Goal: Contribute content

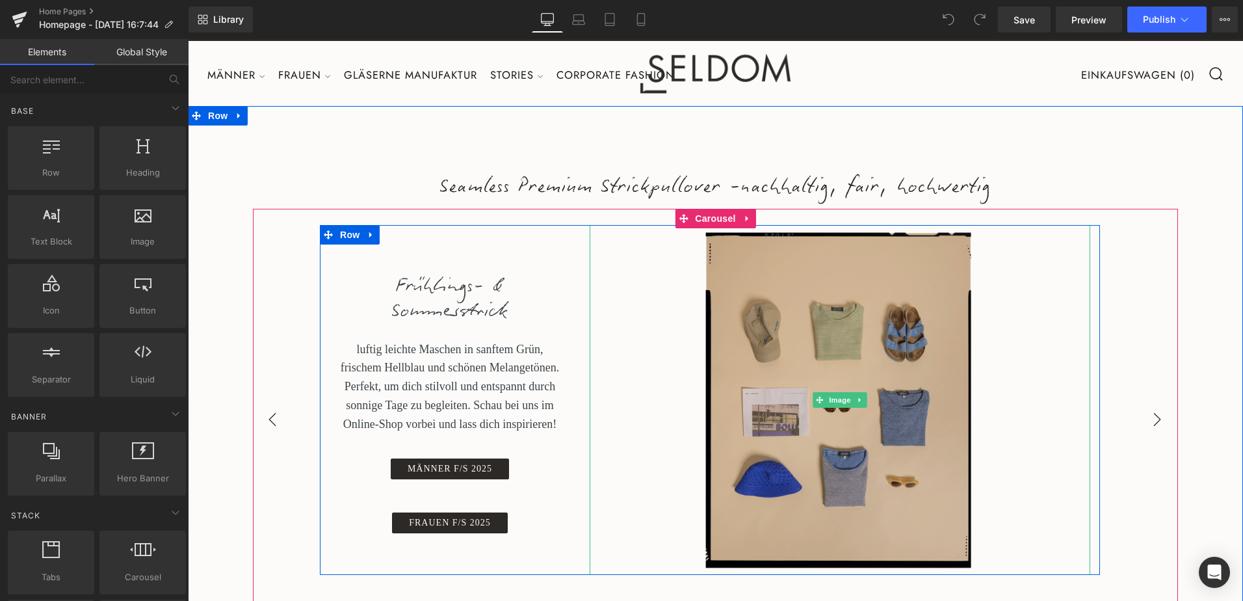
click at [796, 389] on img at bounding box center [840, 400] width 501 height 350
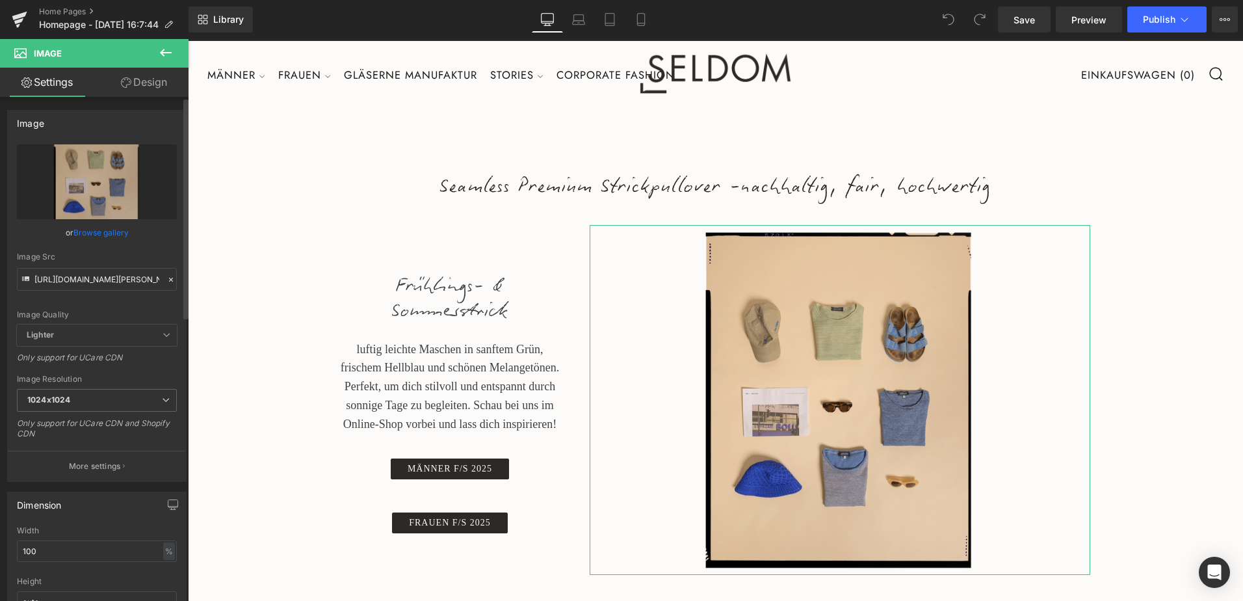
click at [104, 233] on link "Browse gallery" at bounding box center [100, 232] width 55 height 23
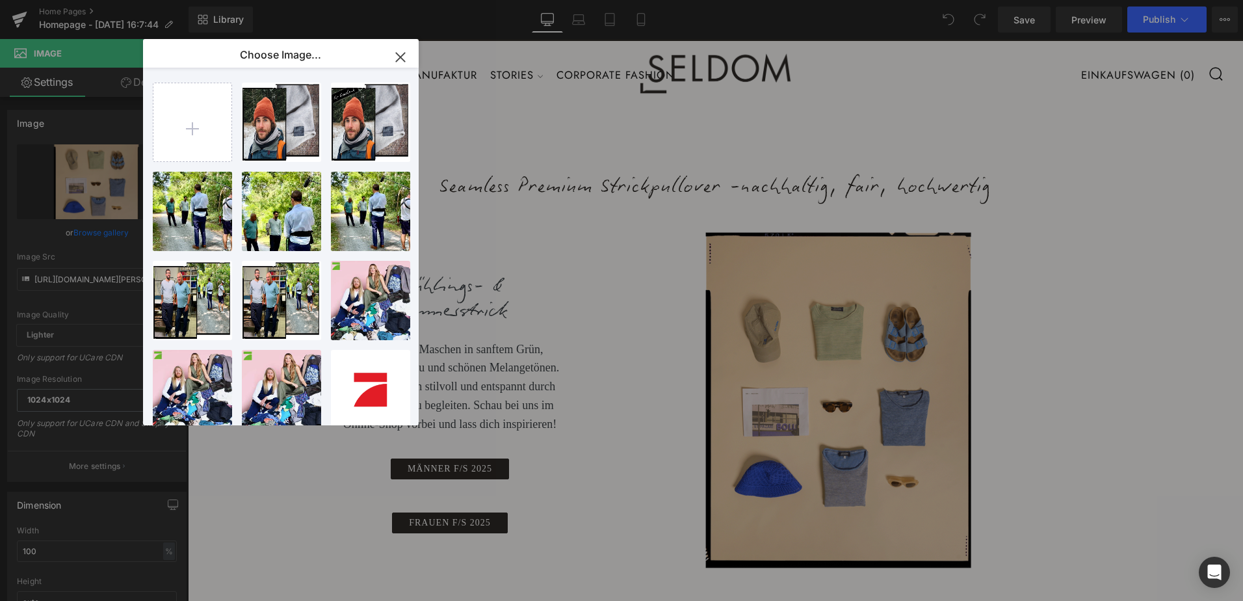
click at [399, 53] on icon "button" at bounding box center [400, 57] width 21 height 21
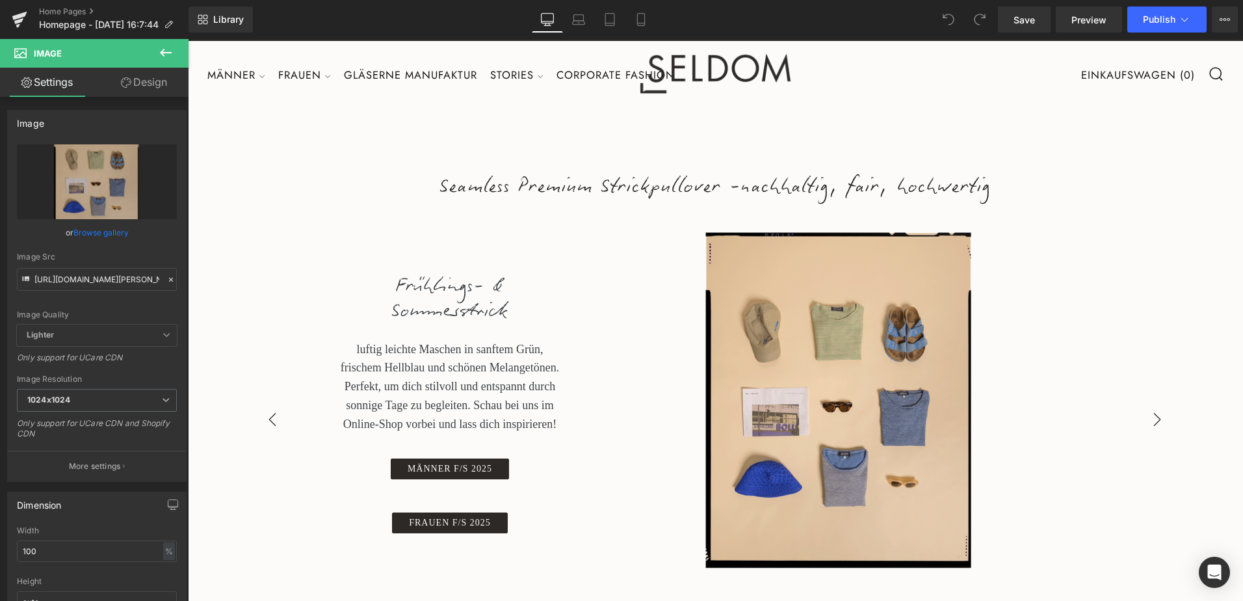
click at [1150, 421] on button "›" at bounding box center [1157, 419] width 39 height 39
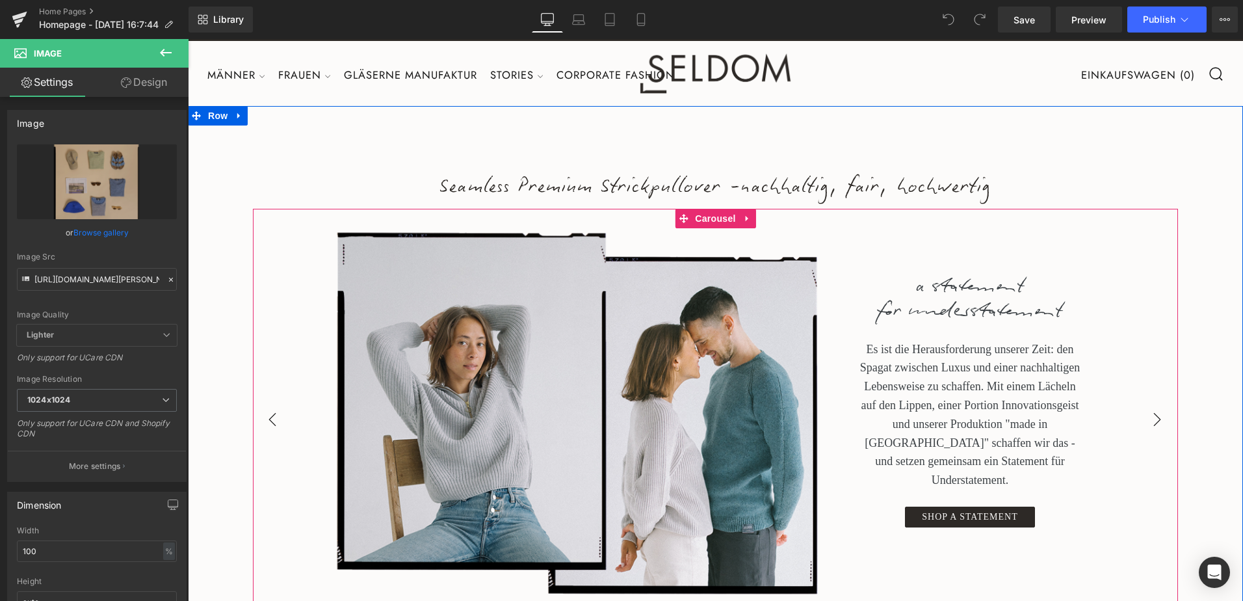
click at [1150, 421] on button "›" at bounding box center [1157, 419] width 39 height 39
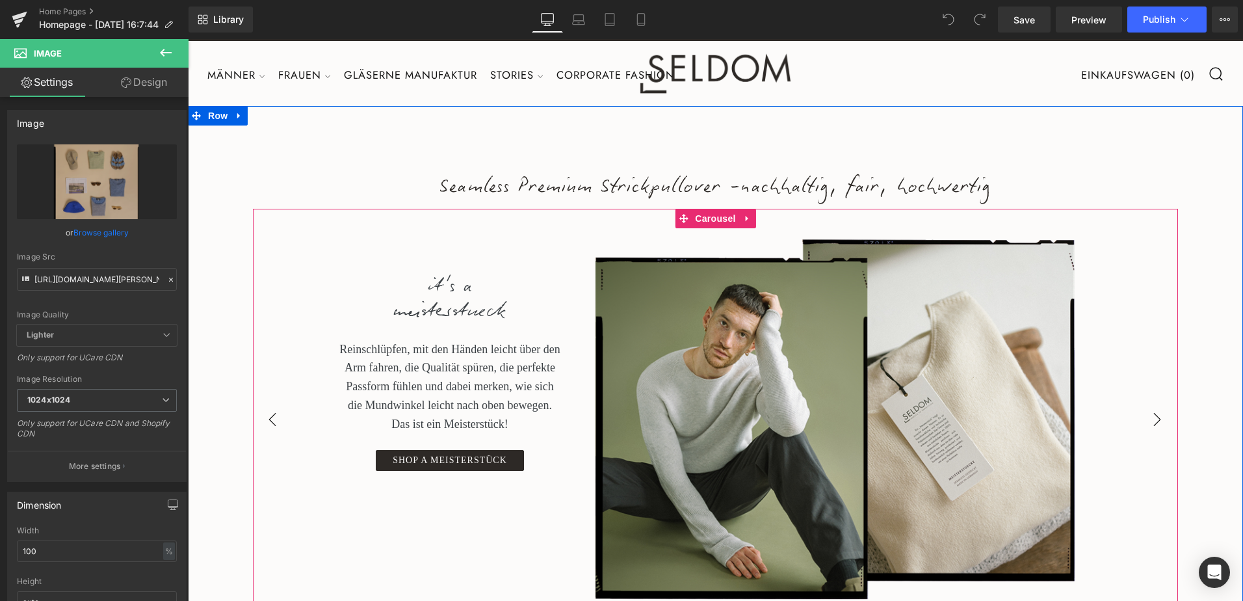
click at [1150, 421] on button "›" at bounding box center [1157, 419] width 39 height 39
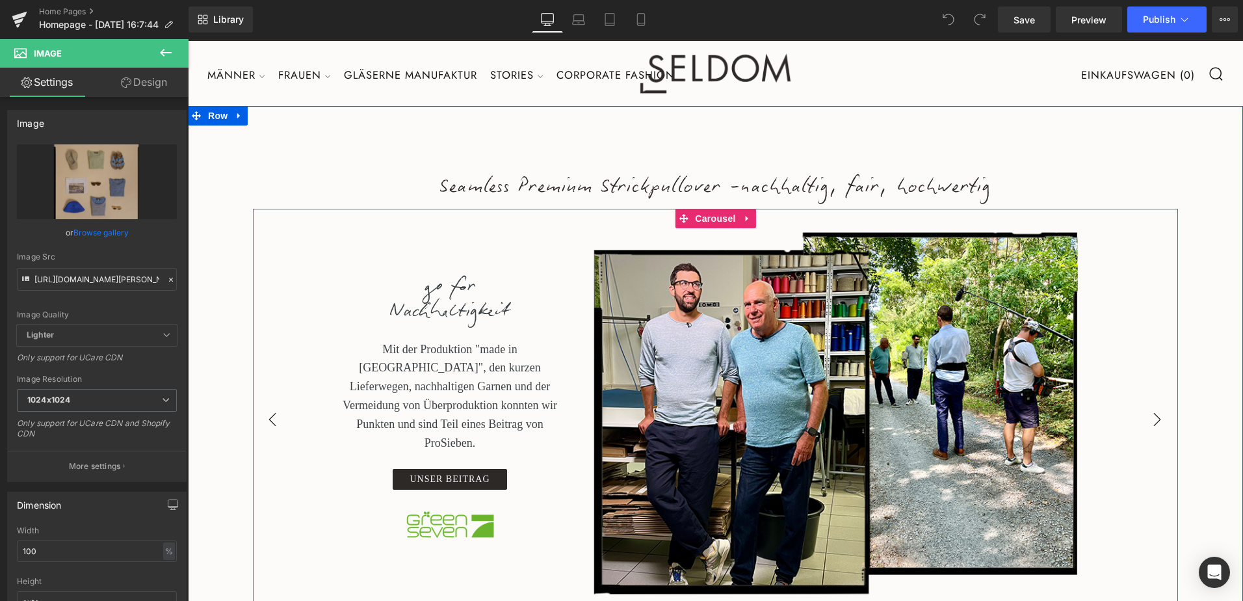
click at [1150, 421] on button "›" at bounding box center [1157, 419] width 39 height 39
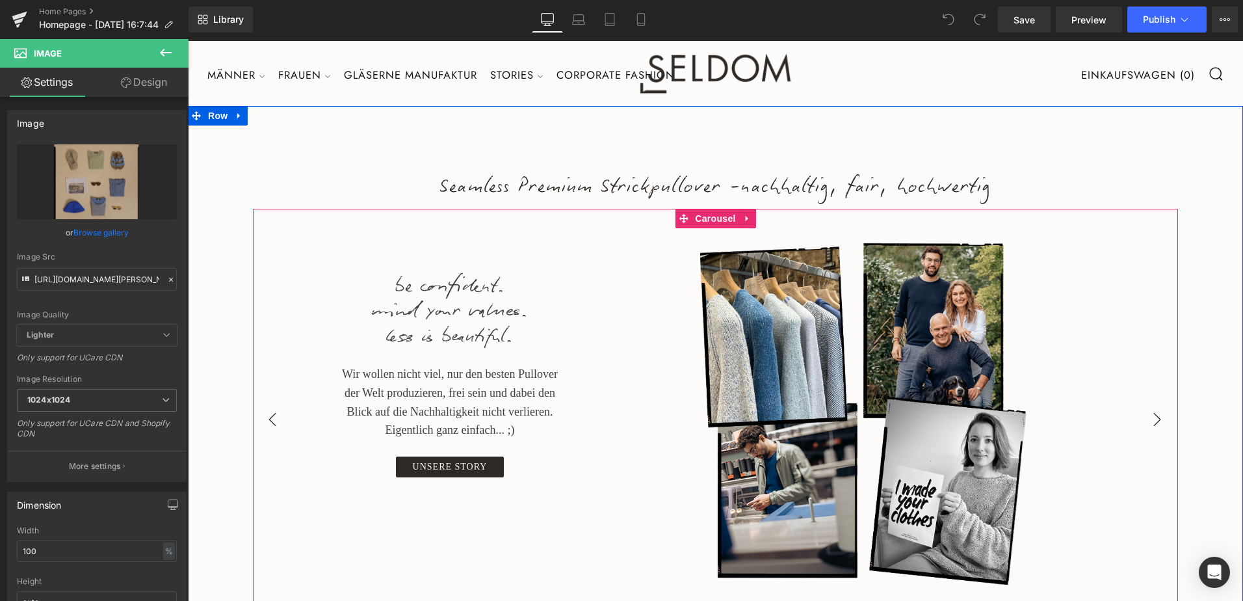
click at [1150, 421] on button "›" at bounding box center [1157, 419] width 39 height 39
click at [258, 423] on button "‹" at bounding box center [272, 419] width 39 height 39
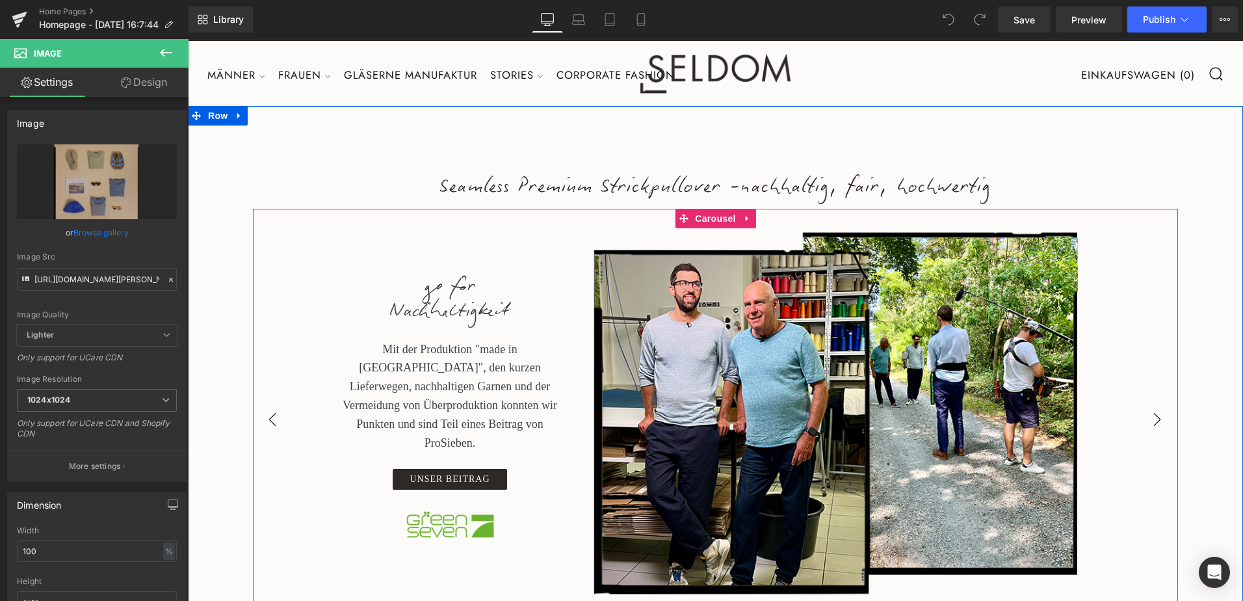
click at [268, 420] on button "‹" at bounding box center [272, 419] width 39 height 39
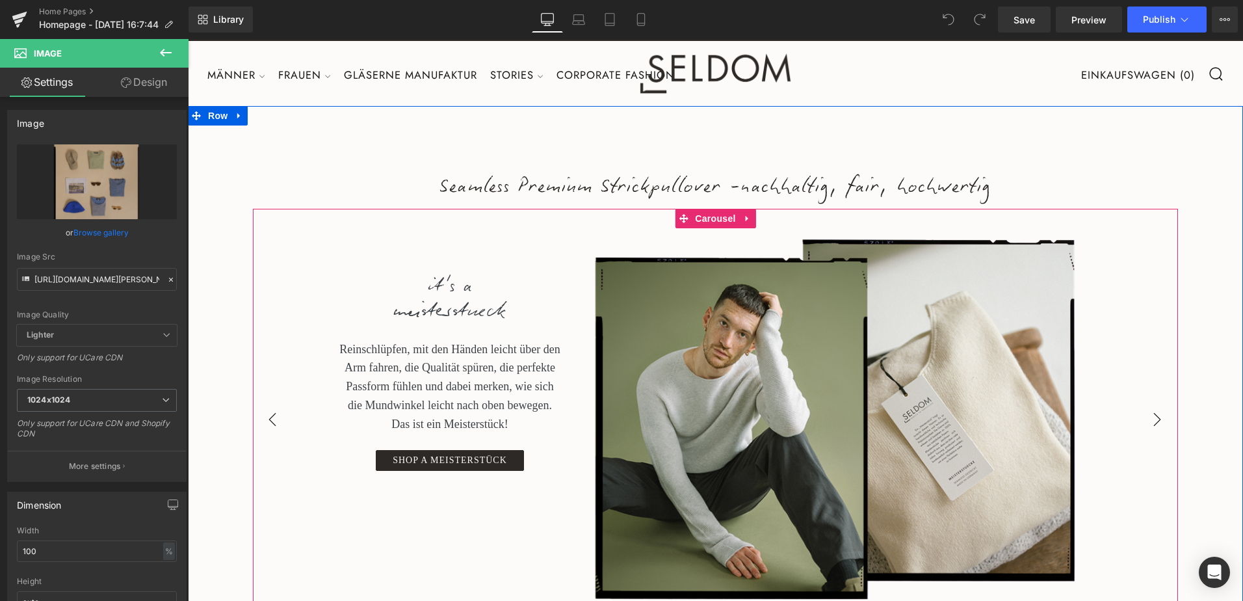
click at [268, 420] on button "‹" at bounding box center [272, 419] width 39 height 39
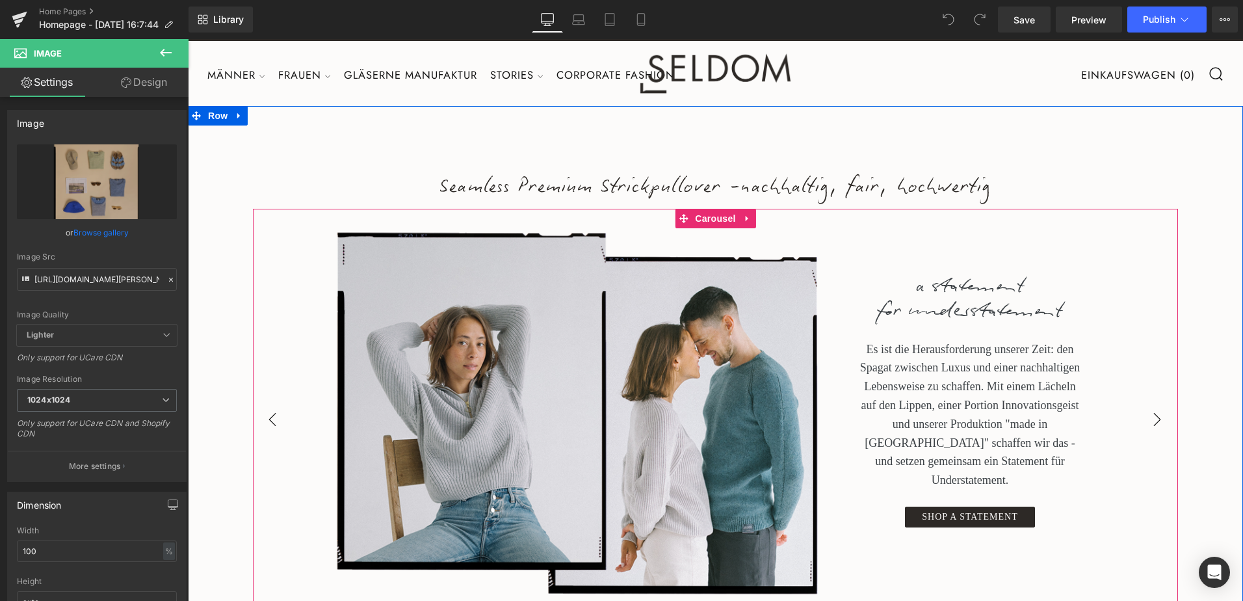
click at [268, 420] on button "‹" at bounding box center [272, 419] width 39 height 39
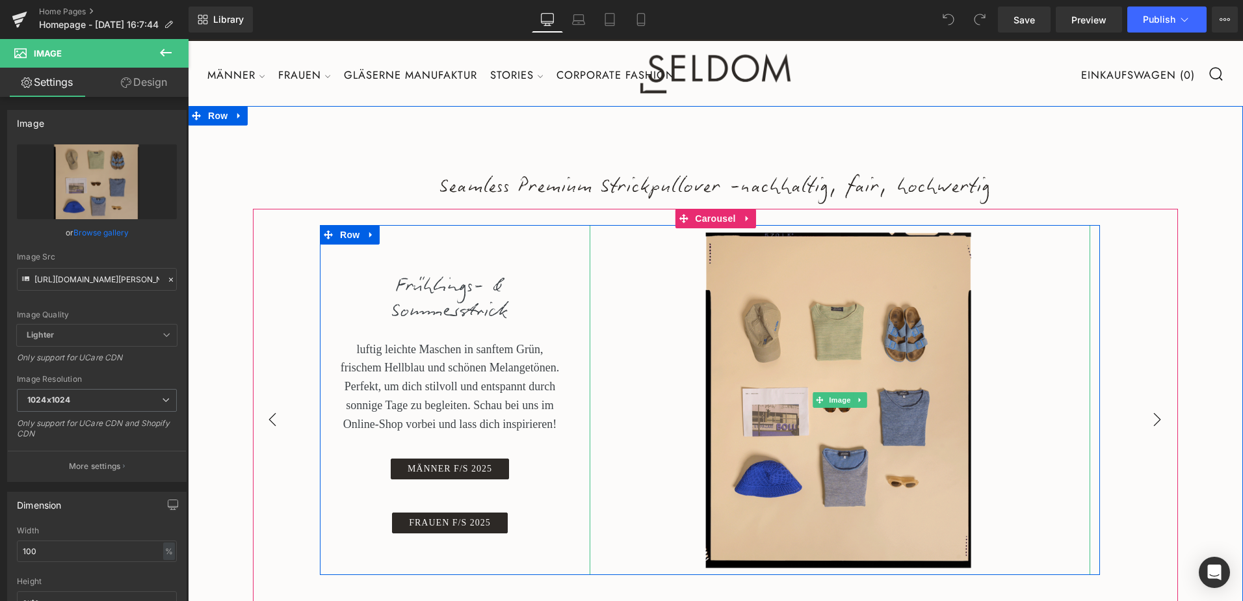
click at [1149, 415] on button "›" at bounding box center [1157, 419] width 39 height 39
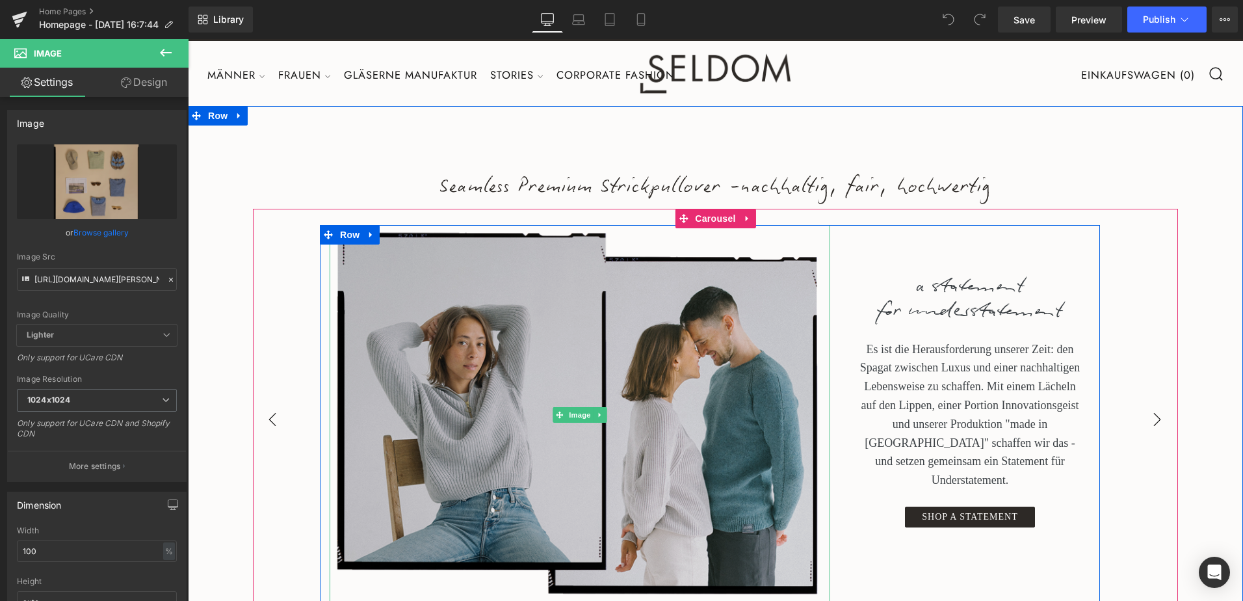
click at [569, 363] on img at bounding box center [580, 415] width 501 height 380
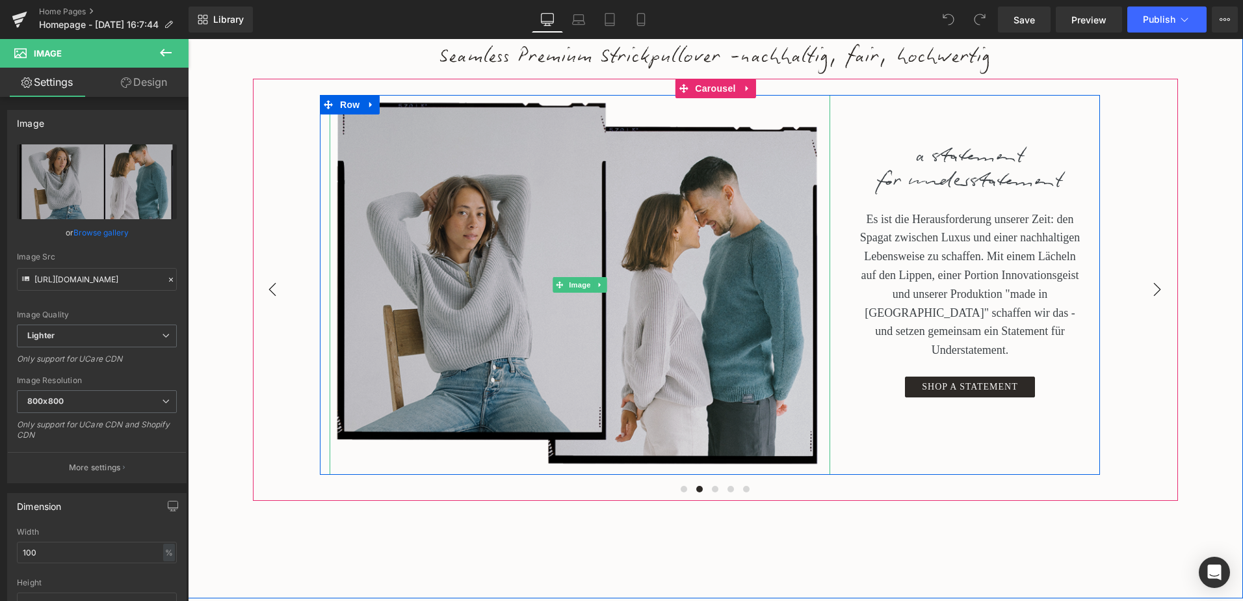
scroll to position [65, 0]
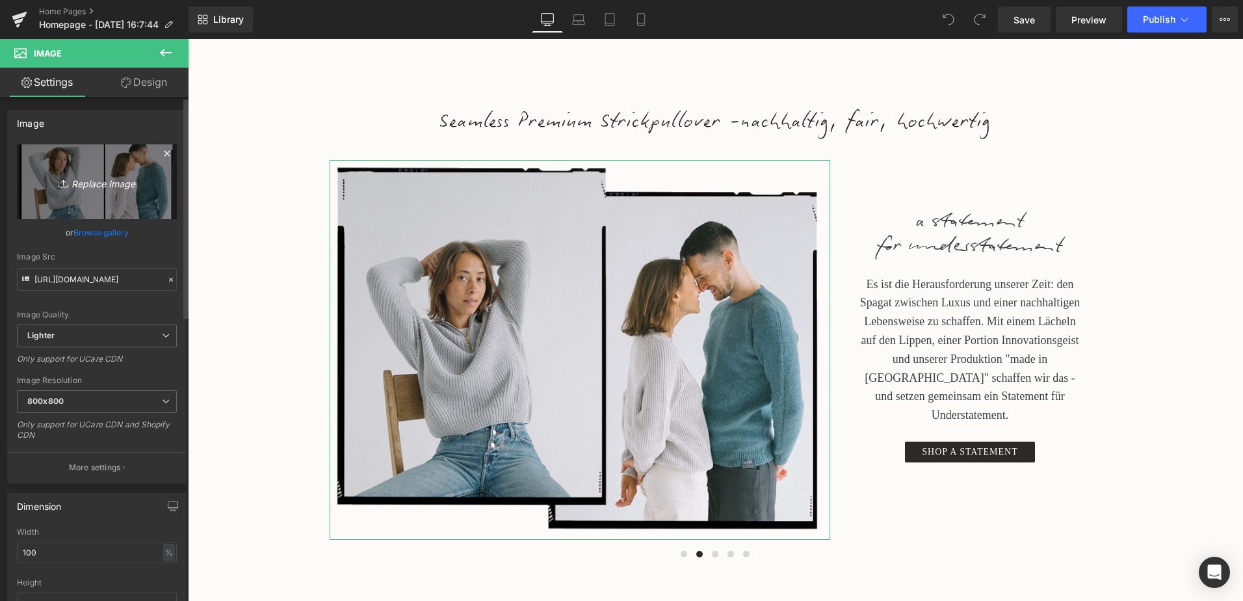
click at [59, 181] on icon at bounding box center [65, 183] width 13 height 13
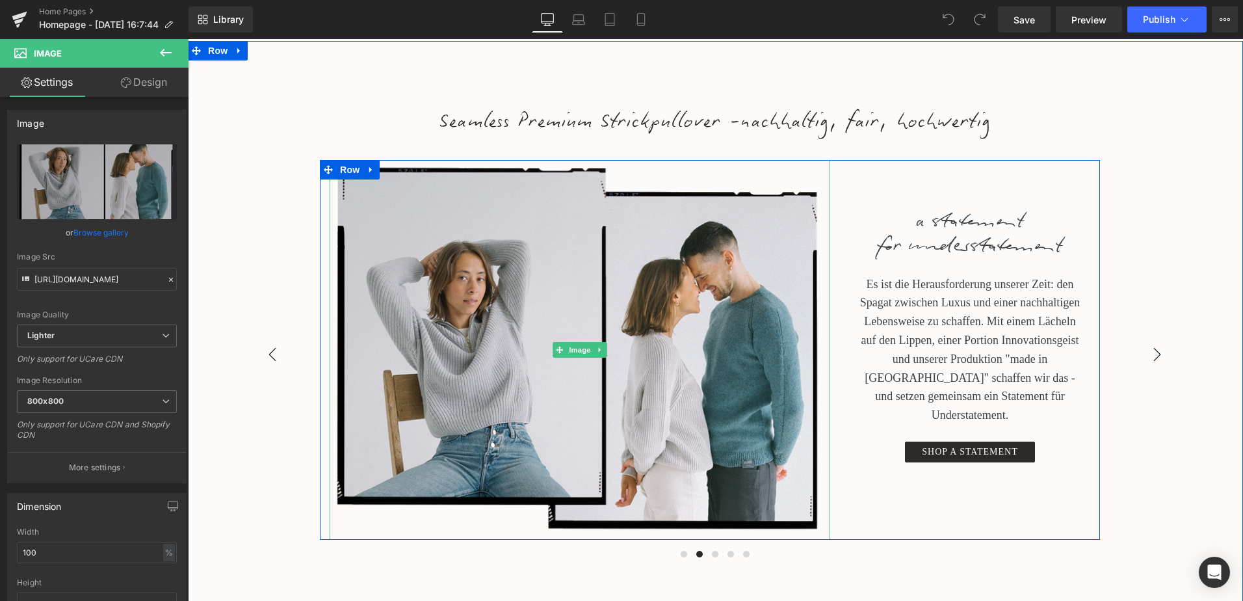
click at [265, 352] on button "‹" at bounding box center [272, 354] width 39 height 39
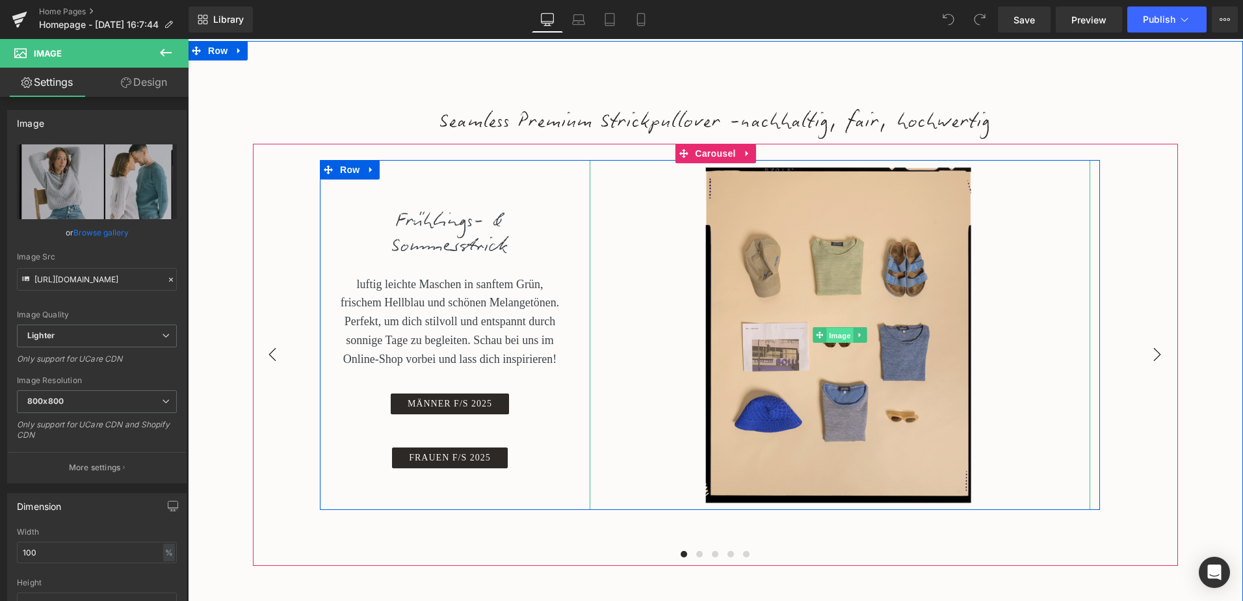
click at [833, 329] on span "Image" at bounding box center [839, 336] width 27 height 16
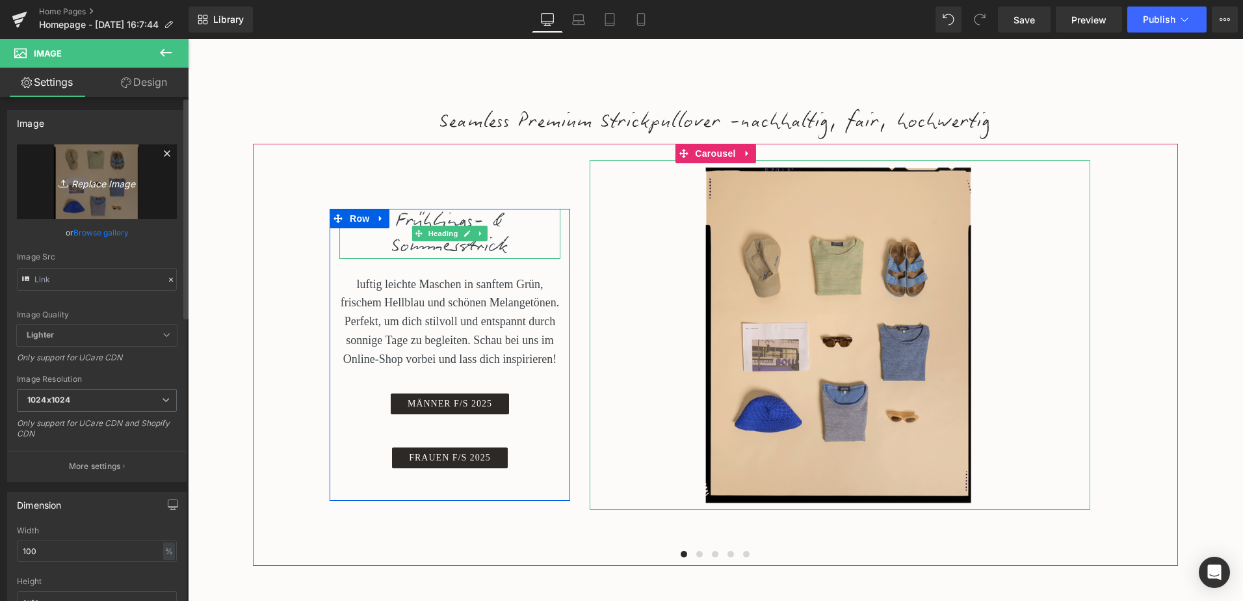
click at [92, 200] on link "Replace Image" at bounding box center [97, 181] width 160 height 75
type input "C:\fakepath\seldom_winter_campaign_25_6.jpg"
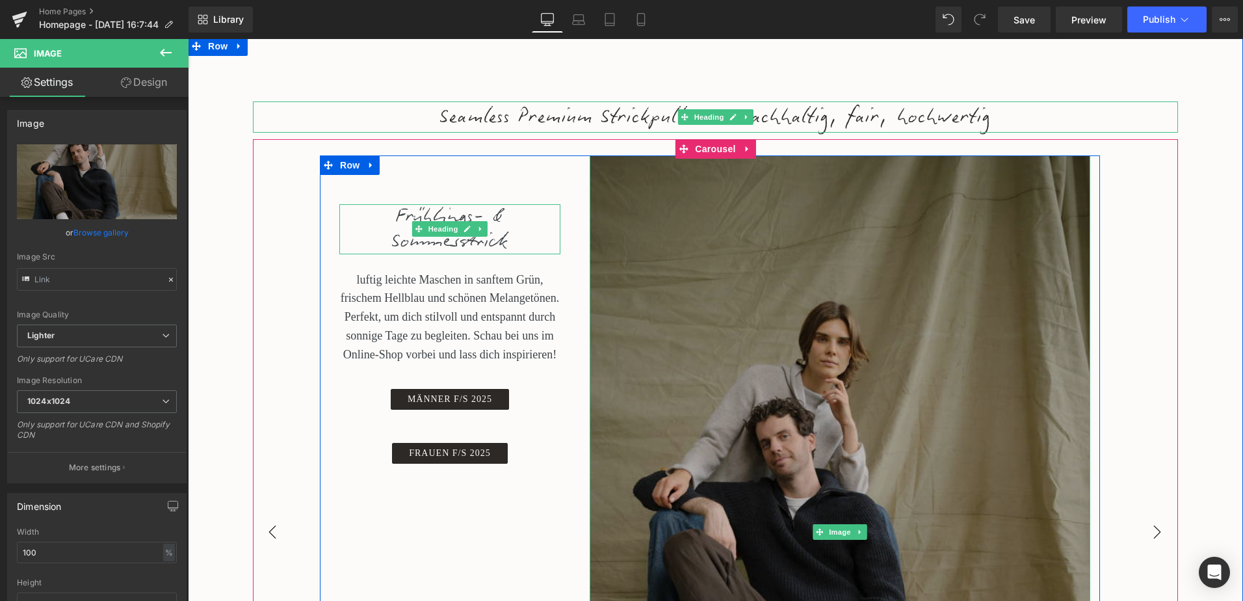
scroll to position [0, 0]
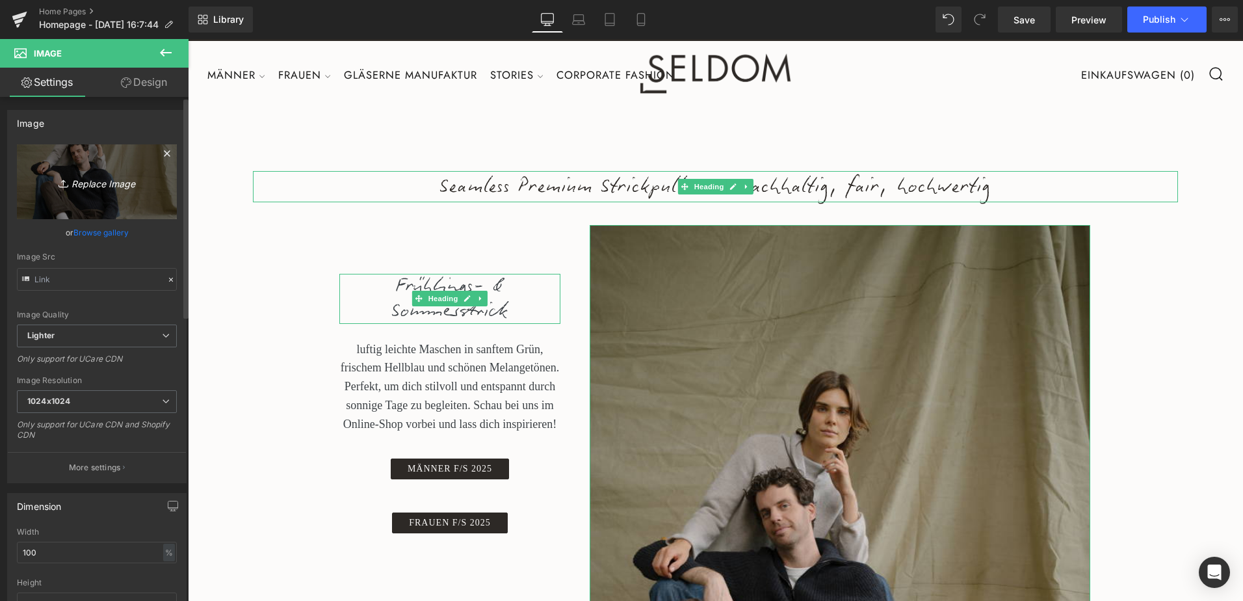
click at [99, 182] on icon "Replace Image" at bounding box center [97, 182] width 104 height 16
type input "C:\fakepath\seldom_winter_campaign_25_4_12.jpg"
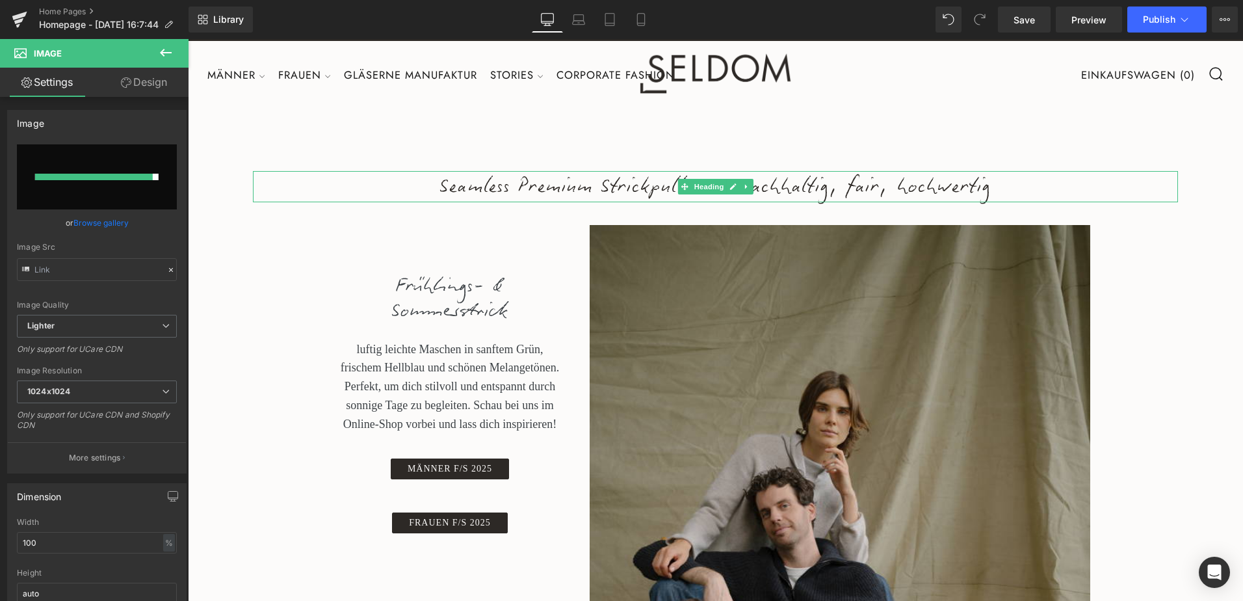
click at [290, 135] on div "Seamless Premium Strickpullover -nachhaltig, fair, hochwertig Heading Frühlings…" at bounding box center [715, 599] width 1055 height 986
